Goal: Information Seeking & Learning: Learn about a topic

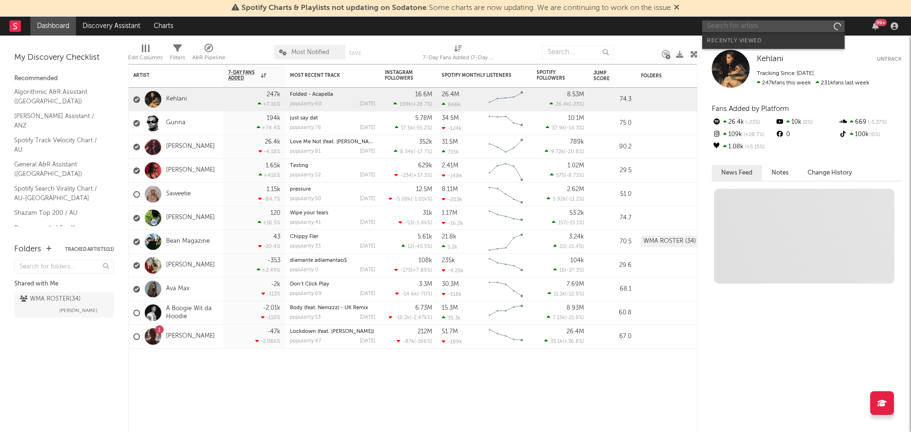
click at [758, 27] on input "text" at bounding box center [773, 26] width 142 height 12
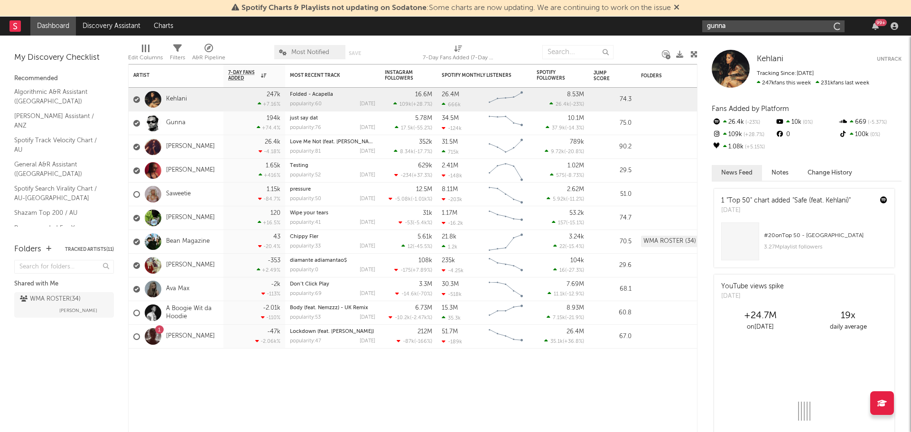
type input "gunna"
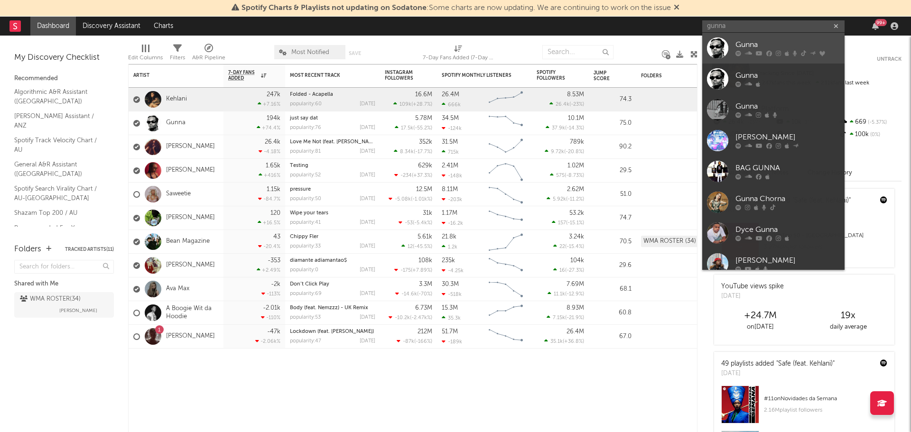
click at [763, 39] on div "Gunna" at bounding box center [788, 44] width 104 height 11
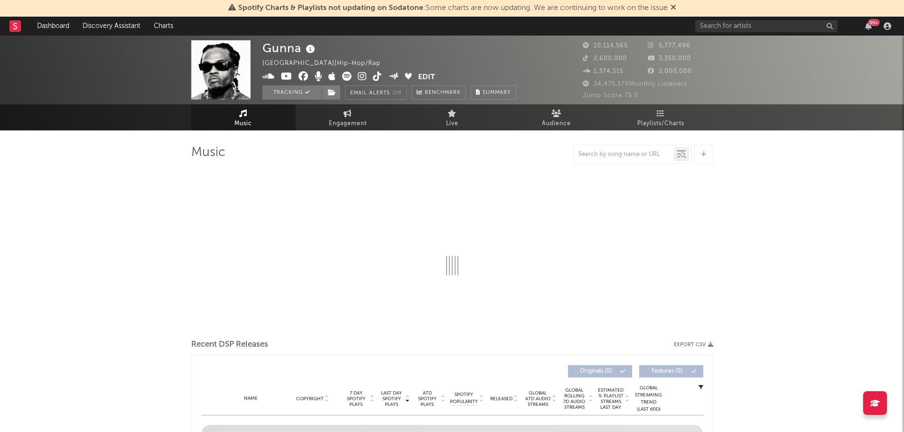
select select "6m"
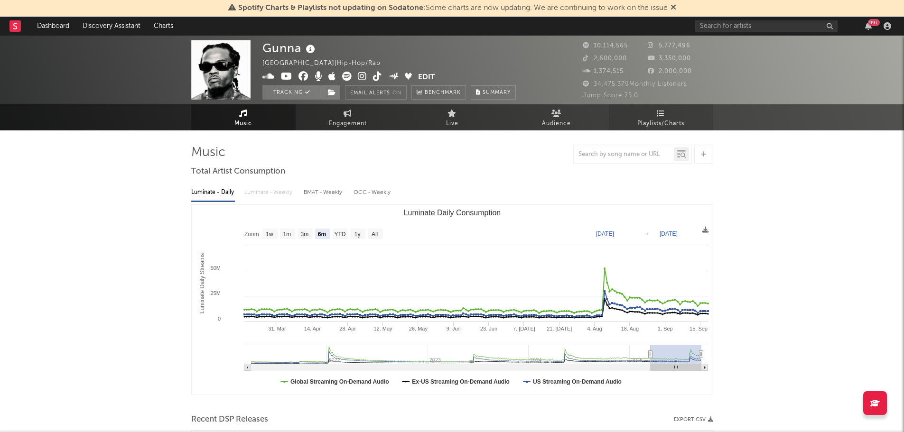
click at [672, 118] on span "Playlists/Charts" at bounding box center [660, 123] width 47 height 11
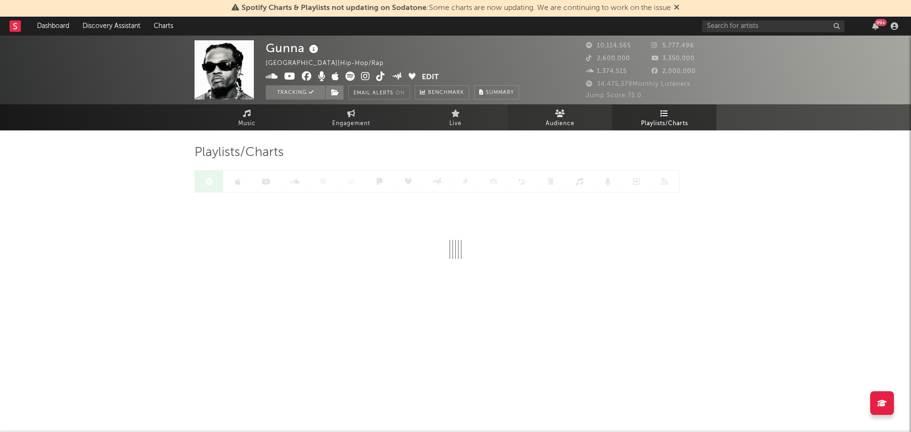
click at [588, 118] on link "Audience" at bounding box center [560, 117] width 104 height 26
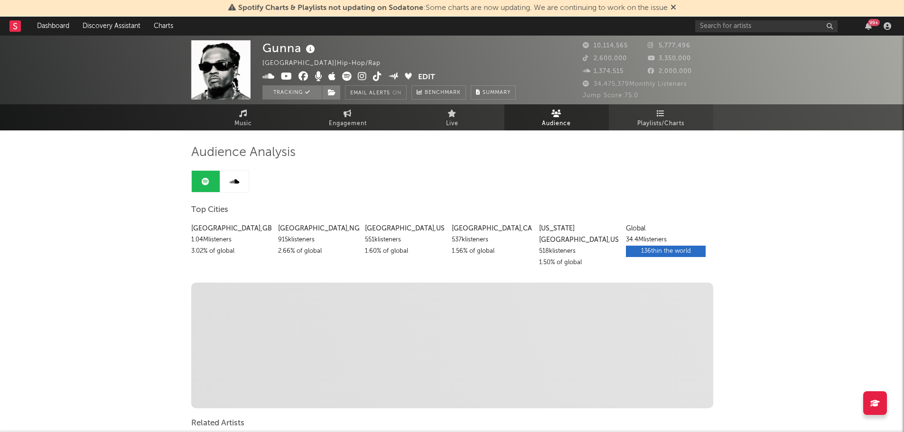
click at [655, 116] on link "Playlists/Charts" at bounding box center [661, 117] width 104 height 26
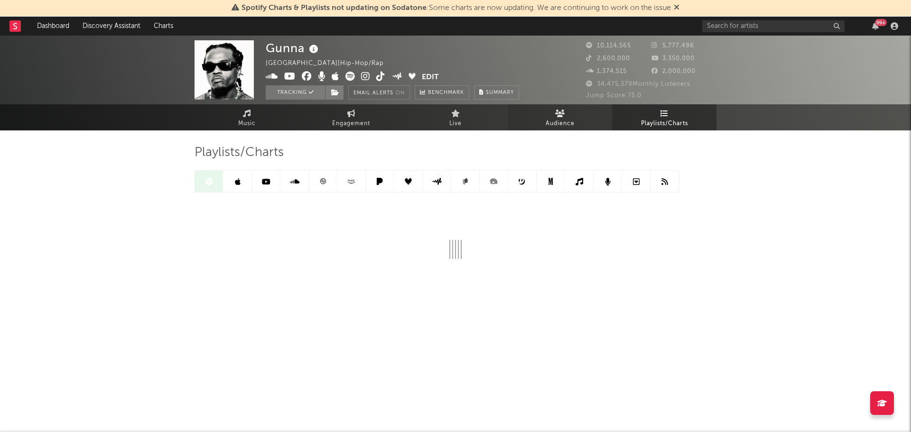
click at [551, 112] on link "Audience" at bounding box center [560, 117] width 104 height 26
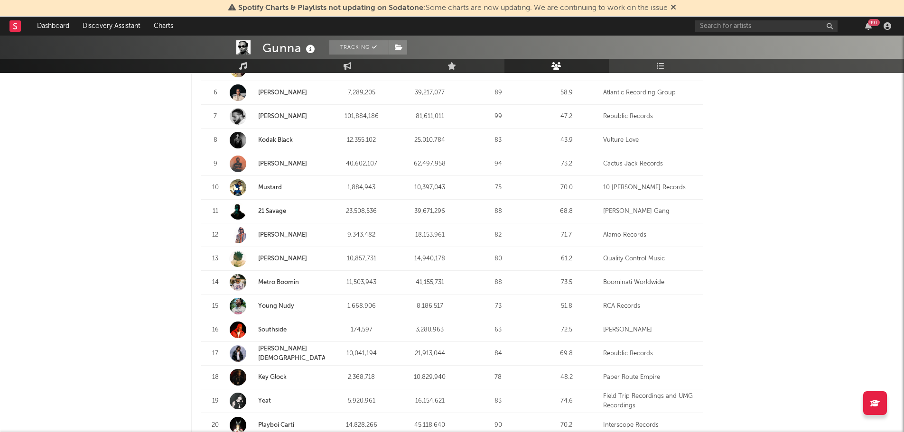
scroll to position [522, 0]
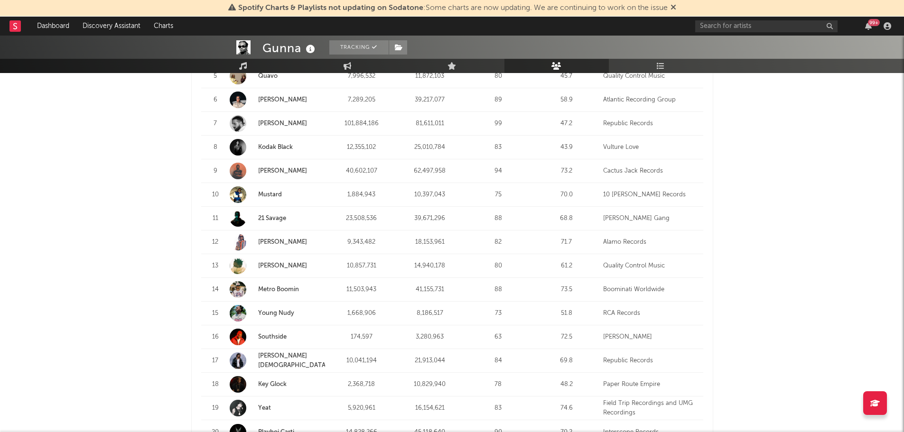
click at [143, 291] on div "Gunna Tracking [GEOGRAPHIC_DATA] | Hip-Hop/Rap Edit Tracking Email Alerts On Be…" at bounding box center [452, 302] width 904 height 1577
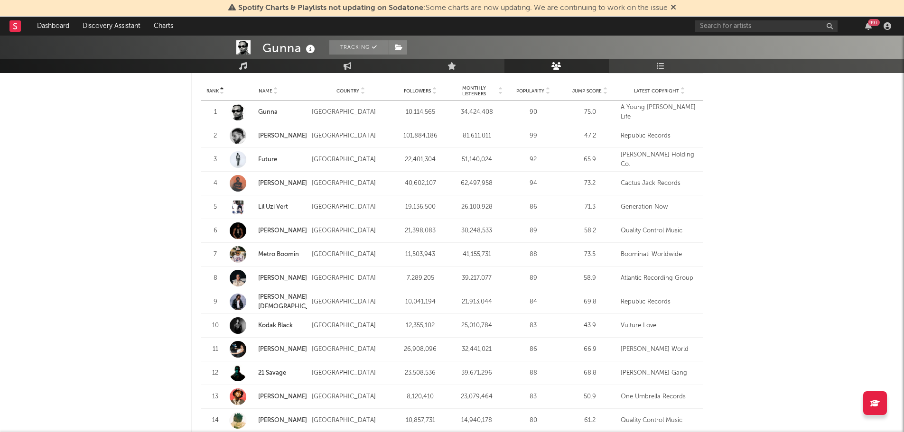
scroll to position [949, 0]
